Goal: Task Accomplishment & Management: Manage account settings

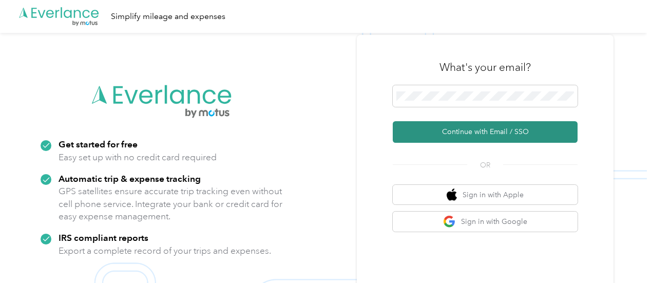
click at [489, 135] on button "Continue with Email / SSO" at bounding box center [485, 132] width 185 height 22
click at [500, 134] on button "Continue with Email / SSO" at bounding box center [485, 132] width 185 height 22
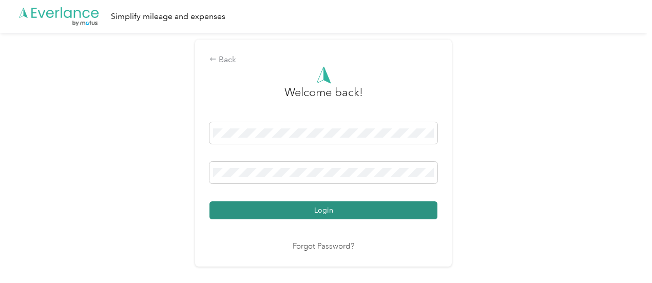
click at [328, 210] on button "Login" at bounding box center [324, 210] width 228 height 18
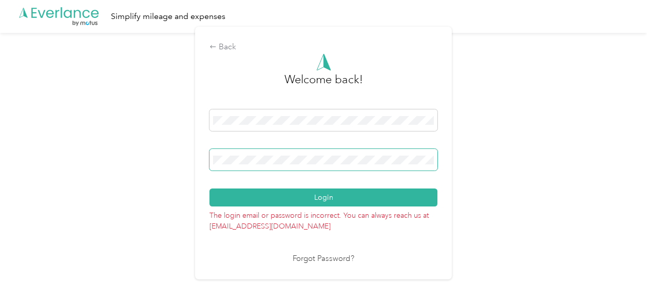
click at [186, 167] on div "Back Welcome back! Login The login email or password is incorrect. You can alwa…" at bounding box center [323, 157] width 647 height 249
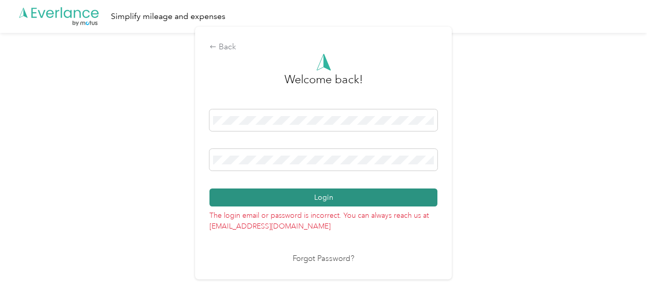
click at [237, 198] on button "Login" at bounding box center [324, 198] width 228 height 18
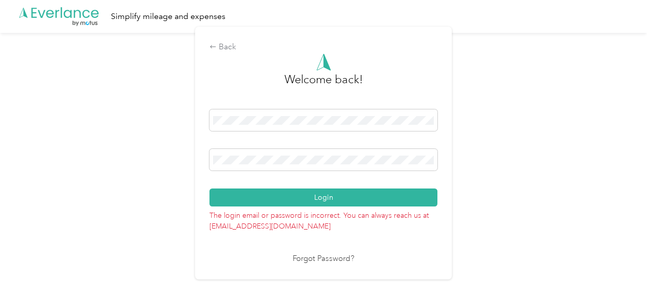
click at [340, 259] on link "Forgot Password?" at bounding box center [324, 259] width 62 height 12
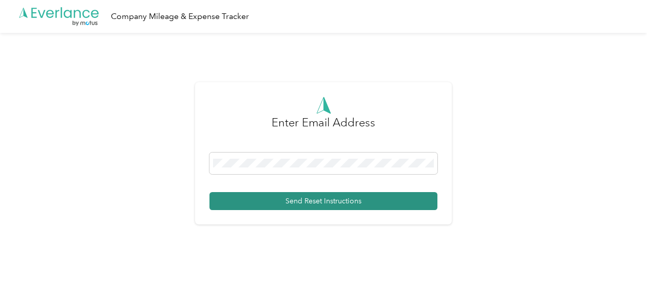
click at [276, 204] on button "Send Reset Instructions" at bounding box center [324, 201] width 228 height 18
